Goal: Transaction & Acquisition: Purchase product/service

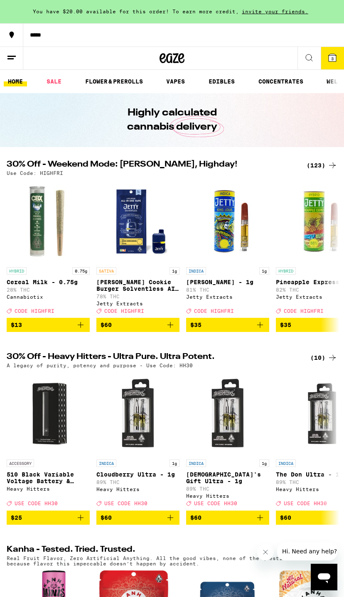
click at [331, 56] on icon at bounding box center [332, 57] width 7 height 7
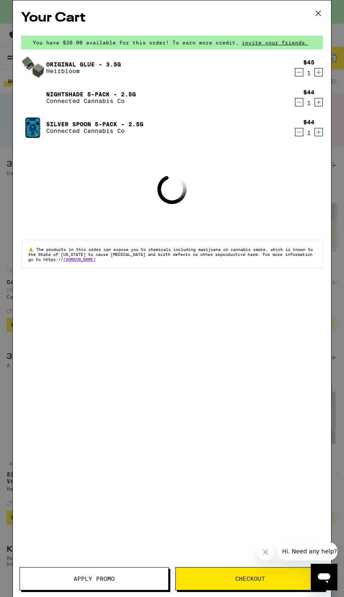
click at [90, 579] on span "Apply Promo" at bounding box center [94, 579] width 41 height 6
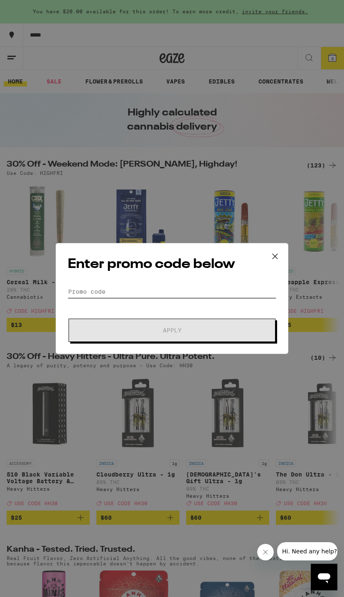
click at [223, 294] on input "Promo Code" at bounding box center [172, 291] width 209 height 12
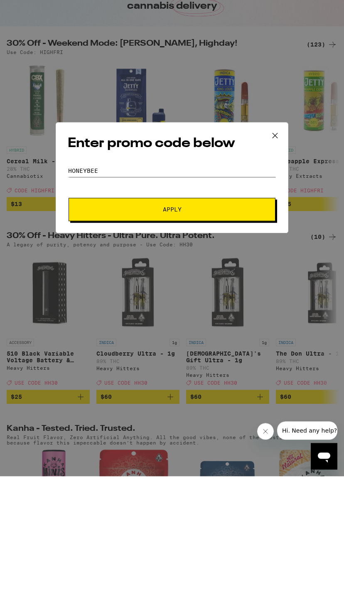
type input "Honeybee"
click at [243, 319] on button "Apply" at bounding box center [172, 330] width 207 height 23
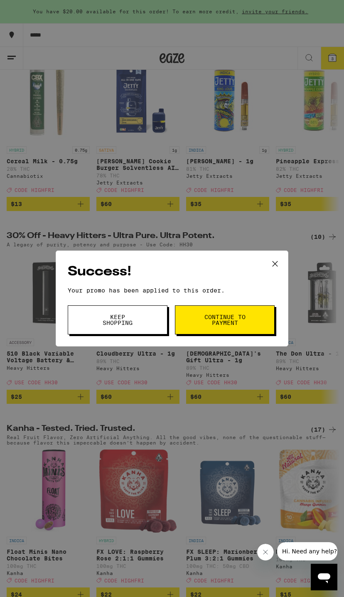
click at [239, 324] on span "Continue to payment" at bounding box center [225, 320] width 42 height 12
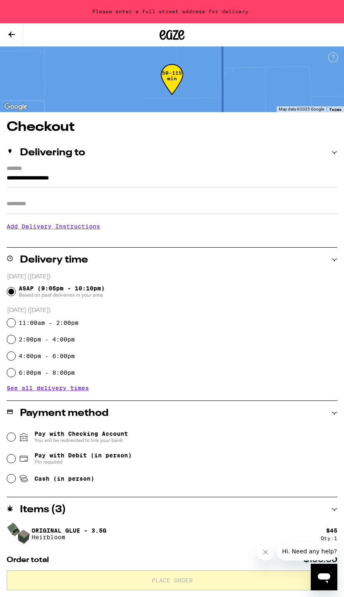
click at [248, 174] on input "**********" at bounding box center [172, 180] width 331 height 14
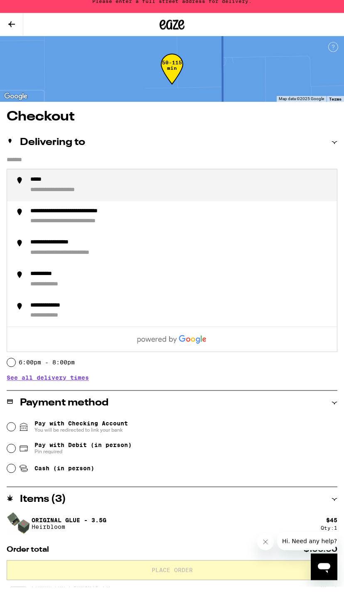
type input "**********"
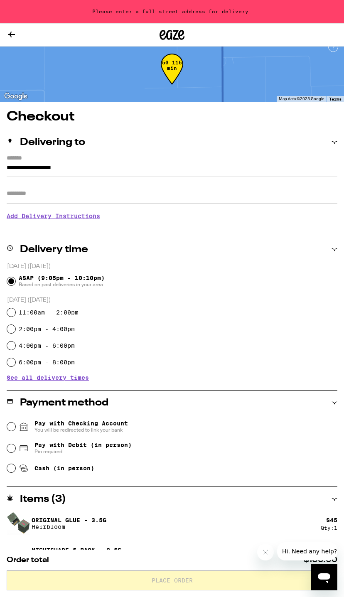
click at [15, 441] on div "Pay with Debit (in person) Pin required" at bounding box center [172, 449] width 330 height 22
click at [121, 448] on span "Pay with Debit (in person)" at bounding box center [82, 445] width 97 height 7
click at [15, 449] on input "Pay with Debit (in person) Pin required" at bounding box center [11, 448] width 8 height 8
radio input "true"
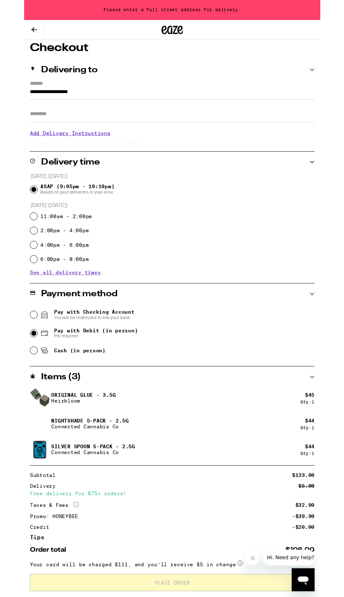
scroll to position [62, 0]
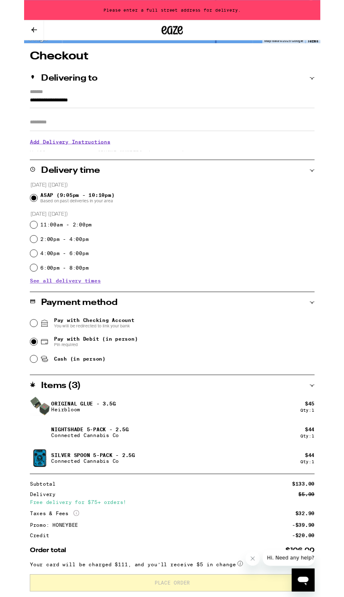
click at [217, 120] on input "**********" at bounding box center [172, 118] width 331 height 14
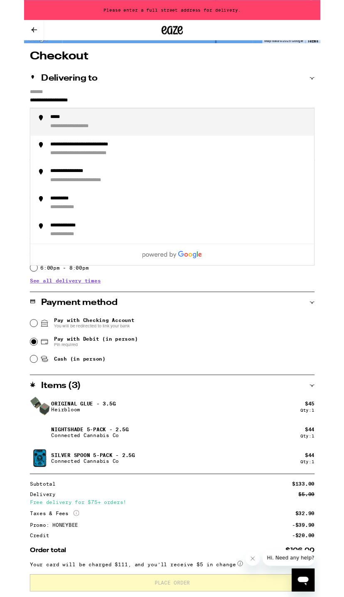
scroll to position [0, 0]
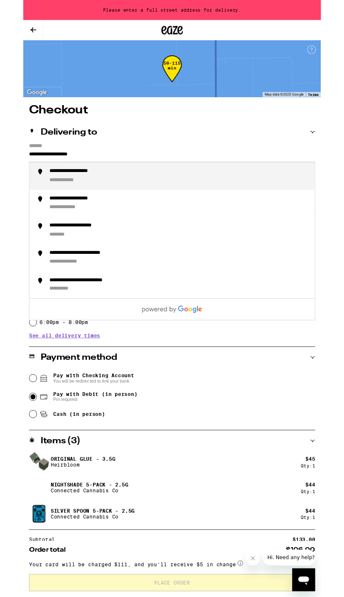
click at [234, 206] on div "**********" at bounding box center [180, 203] width 300 height 18
type input "**********"
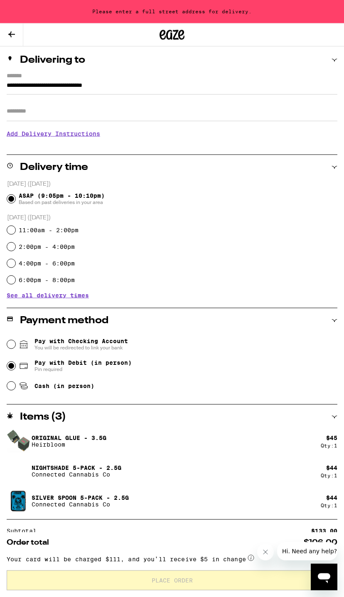
scroll to position [93, 0]
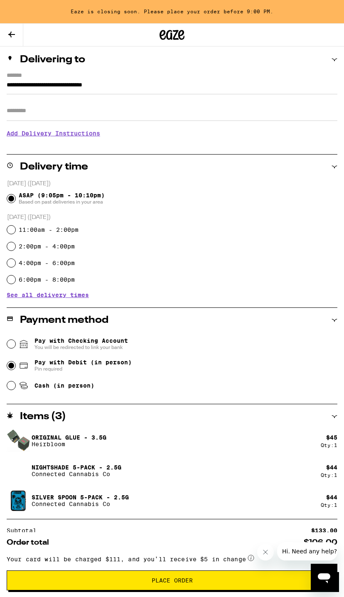
click at [101, 572] on button "Place Order" at bounding box center [172, 580] width 331 height 20
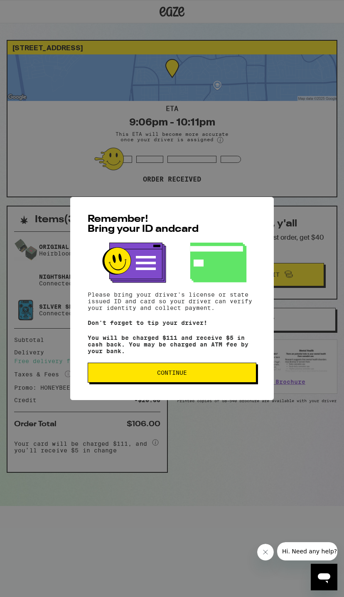
click at [186, 369] on button "Continue" at bounding box center [172, 373] width 169 height 20
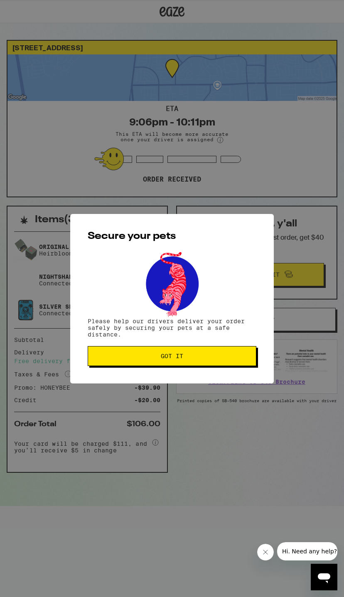
click at [193, 356] on span "Got it" at bounding box center [172, 356] width 155 height 6
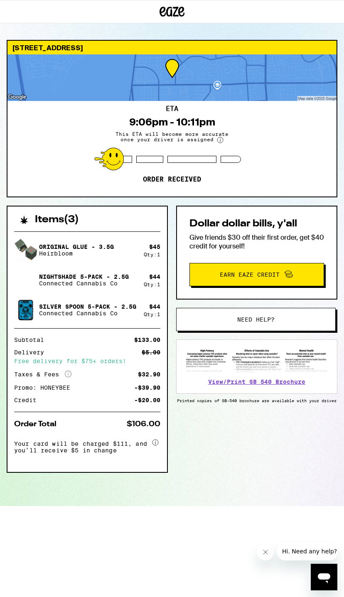
click at [179, 19] on icon at bounding box center [172, 11] width 25 height 15
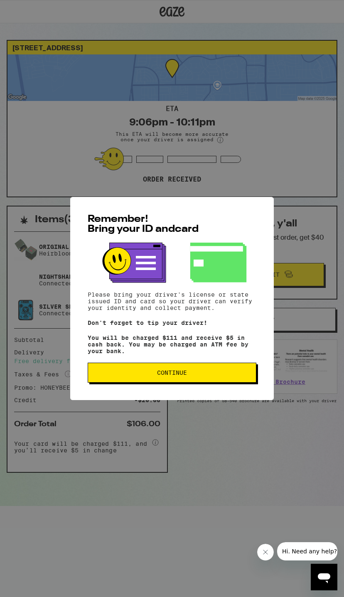
click at [105, 374] on button "Continue" at bounding box center [172, 373] width 169 height 20
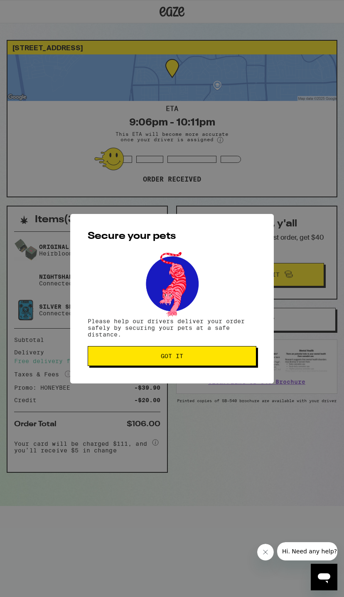
click at [103, 355] on span "Got it" at bounding box center [172, 356] width 155 height 6
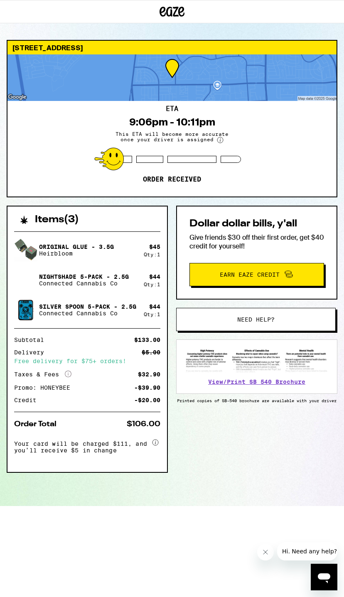
click at [176, 16] on icon at bounding box center [172, 12] width 12 height 10
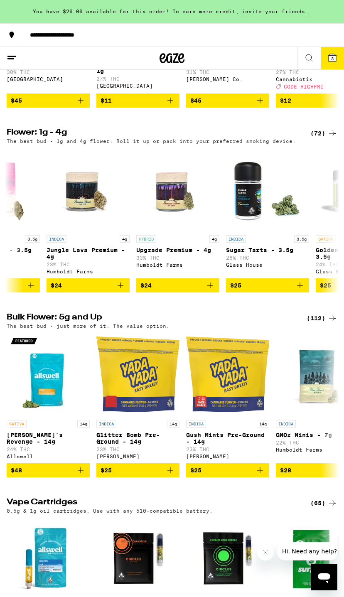
scroll to position [0, 754]
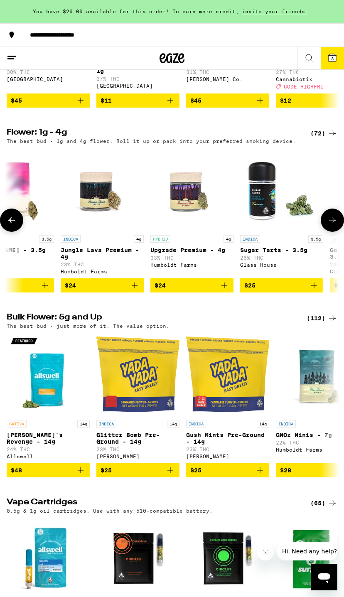
click at [70, 260] on p "Jungle Lava Premium - 4g" at bounding box center [102, 253] width 83 height 13
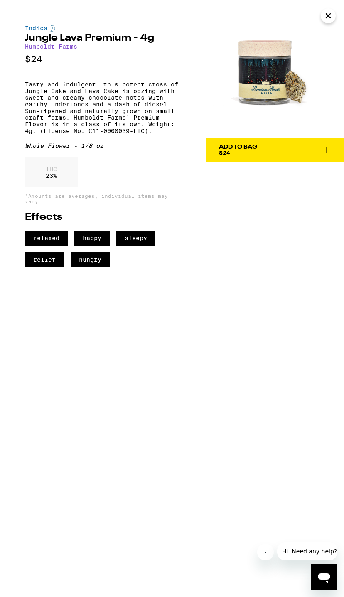
click at [329, 16] on icon "Close" at bounding box center [328, 16] width 4 height 4
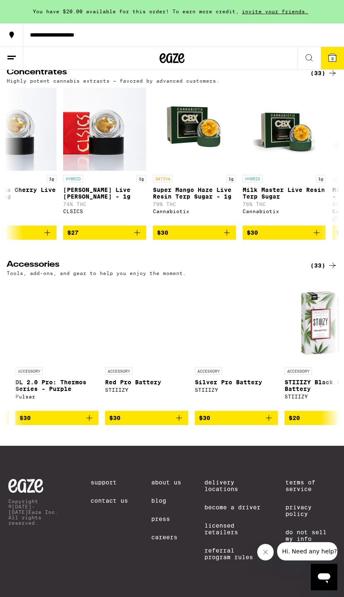
scroll to position [0, 2316]
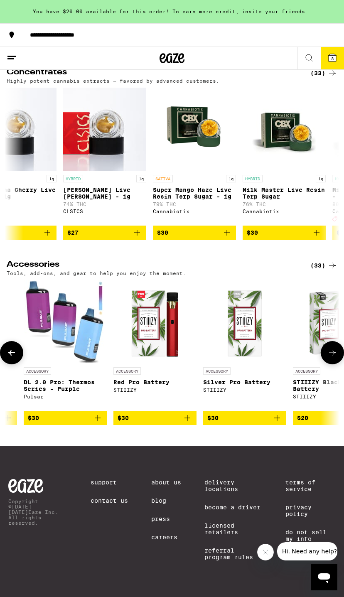
click at [91, 363] on img "Open page for DL 2.0 Pro: Thermos Series - Purple from Pulsar" at bounding box center [65, 321] width 83 height 83
